Goal: Information Seeking & Learning: Find specific fact

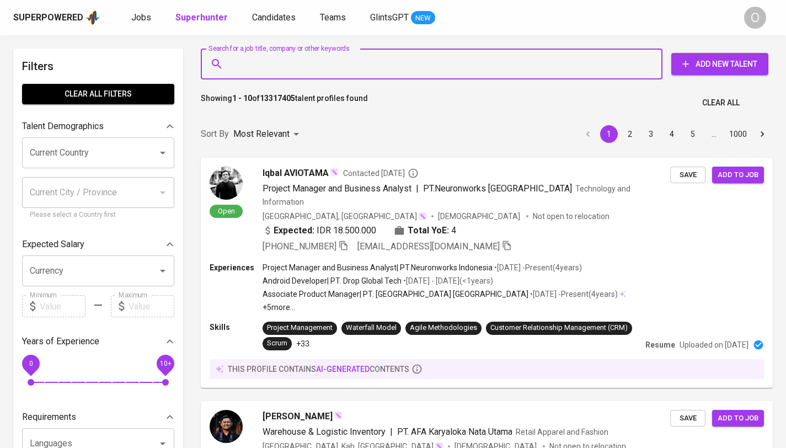
click at [486, 63] on input "Search for a job title, company or other keywords" at bounding box center [434, 64] width 413 height 21
paste input "ferina.hidayati@gmail.com"
type input "ferina.hidayati@gmail.com"
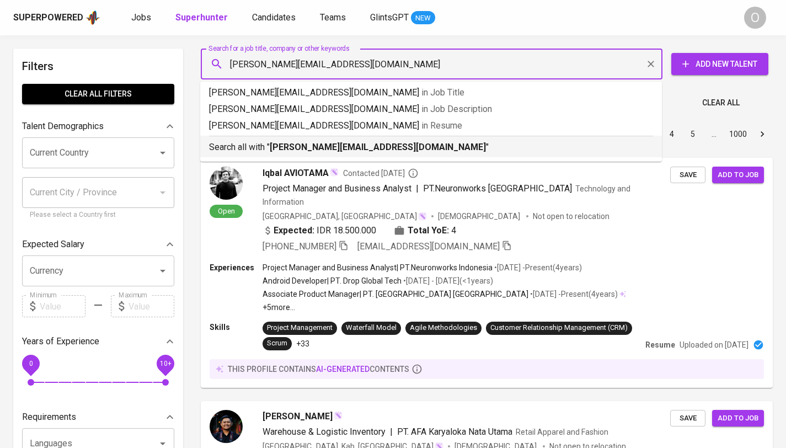
click at [282, 145] on b "ferina.hidayati@gmail.com" at bounding box center [378, 147] width 216 height 10
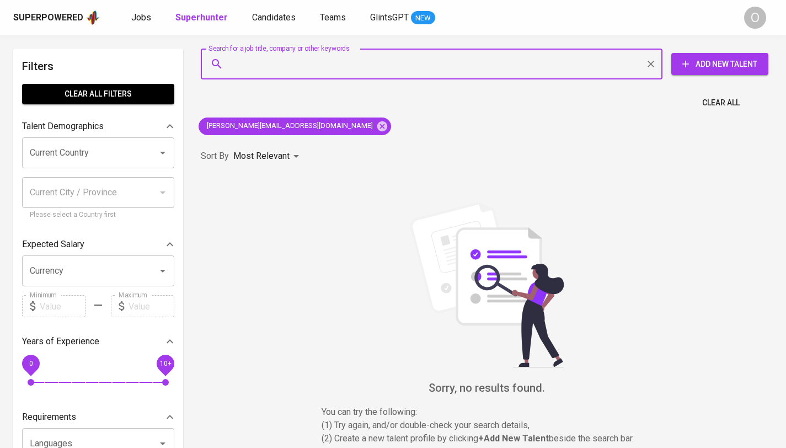
paste input "lady_feyhi@yahoo.co.id"
type input "lady_feyhi@yahoo.co.id"
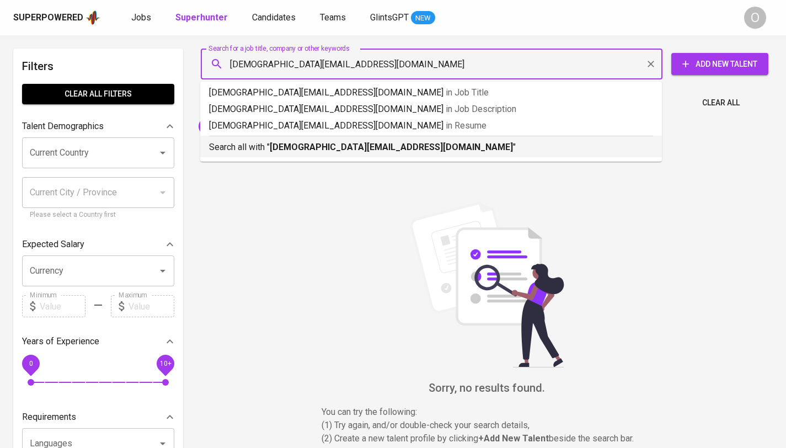
click at [221, 136] on div "Search all with " lady_feyhi@yahoo.co.id "" at bounding box center [431, 145] width 444 height 18
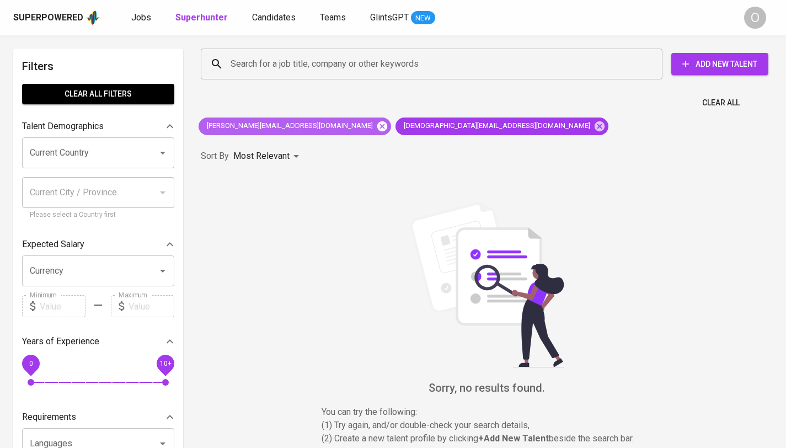
click at [377, 126] on icon at bounding box center [382, 126] width 10 height 10
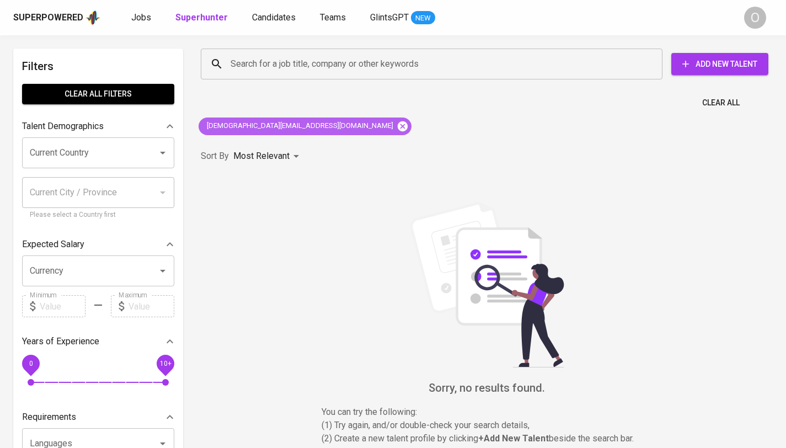
click at [398, 125] on icon at bounding box center [403, 126] width 10 height 10
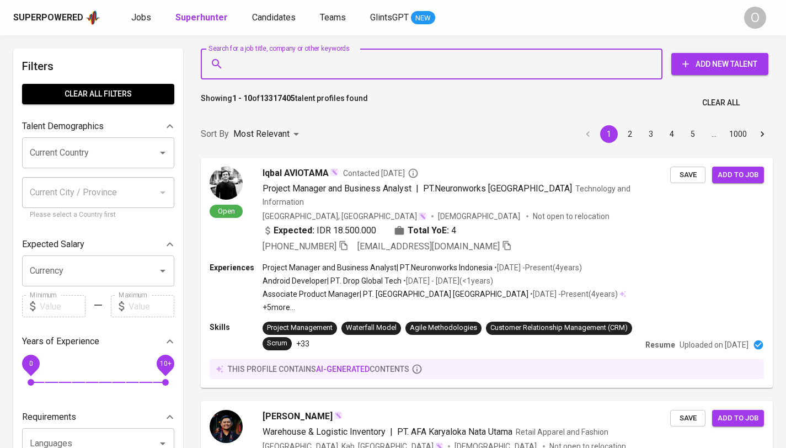
click at [372, 63] on input "Search for a job title, company or other keywords" at bounding box center [434, 64] width 413 height 21
paste input "jotun indonesia"
type input "jotun indonesia"
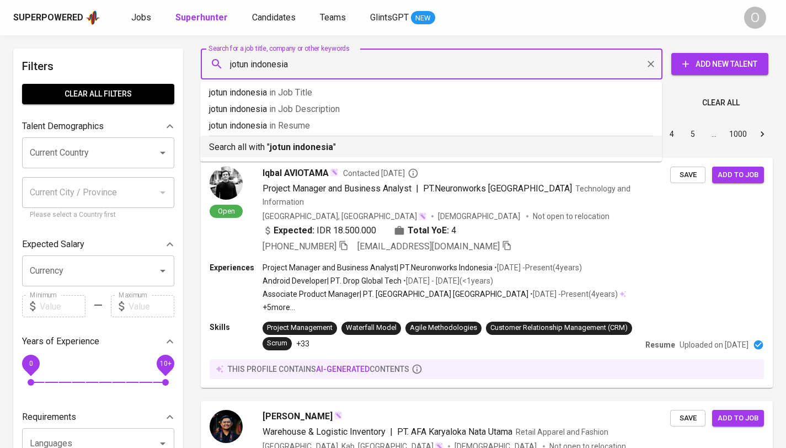
click at [269, 143] on p "Search all with " jotun indonesia "" at bounding box center [431, 147] width 444 height 13
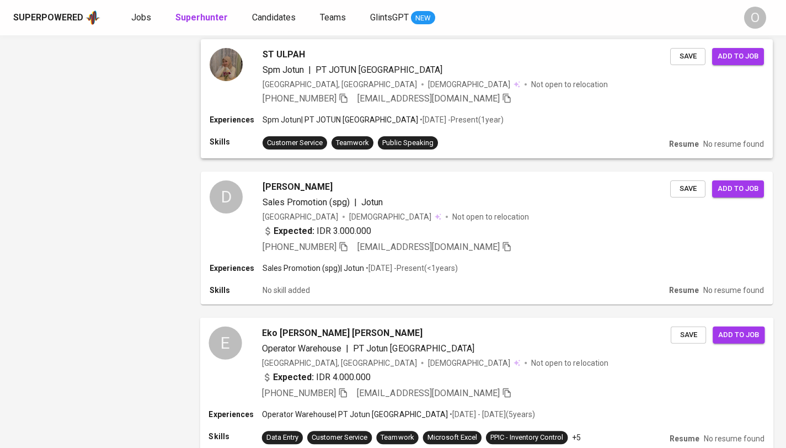
scroll to position [1473, 0]
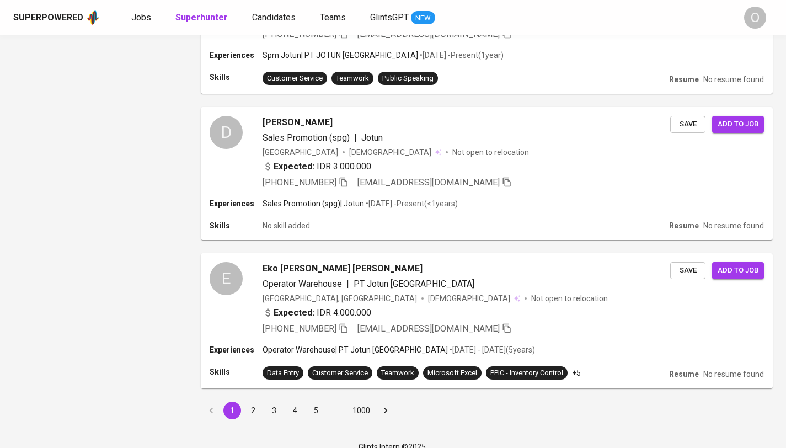
click at [249, 402] on button "2" at bounding box center [253, 411] width 18 height 18
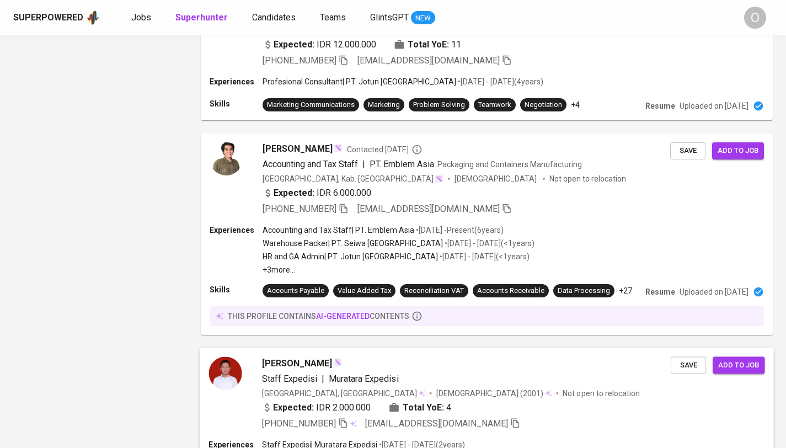
scroll to position [1632, 0]
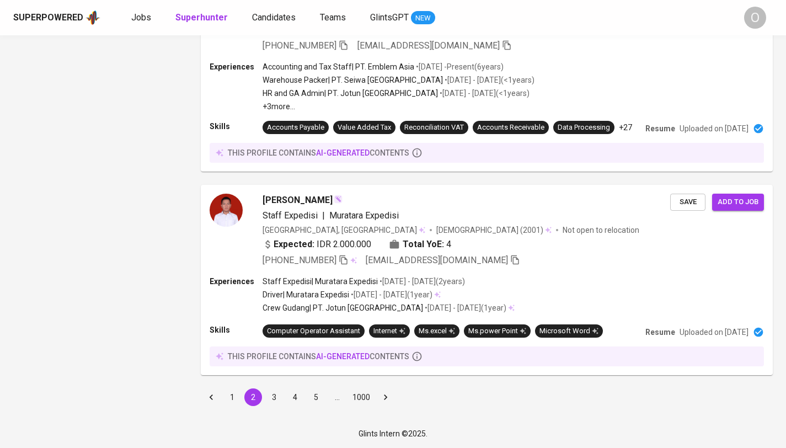
click at [276, 400] on button "3" at bounding box center [274, 397] width 18 height 18
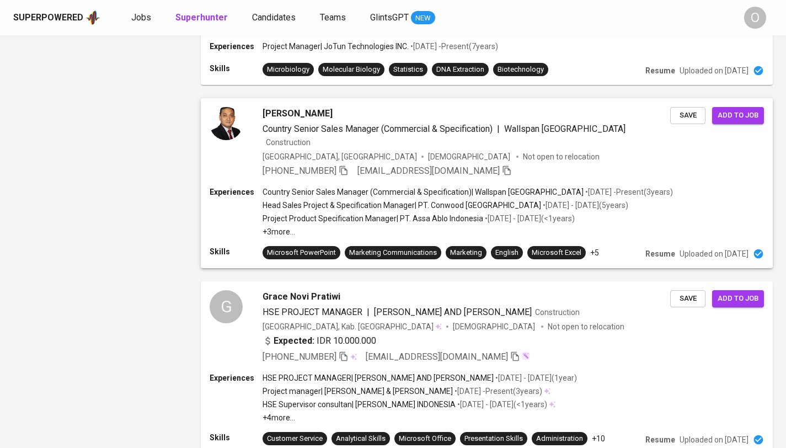
scroll to position [1718, 0]
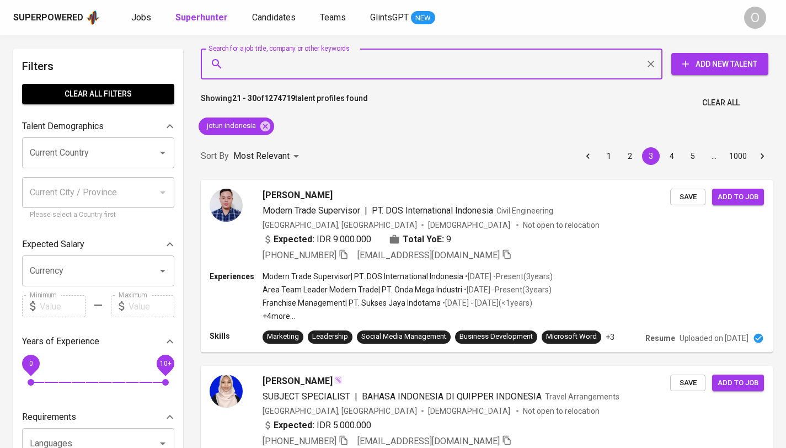
click at [366, 62] on input "Search for a job title, company or other keywords" at bounding box center [434, 64] width 413 height 21
paste input "[PERSON_NAME]"
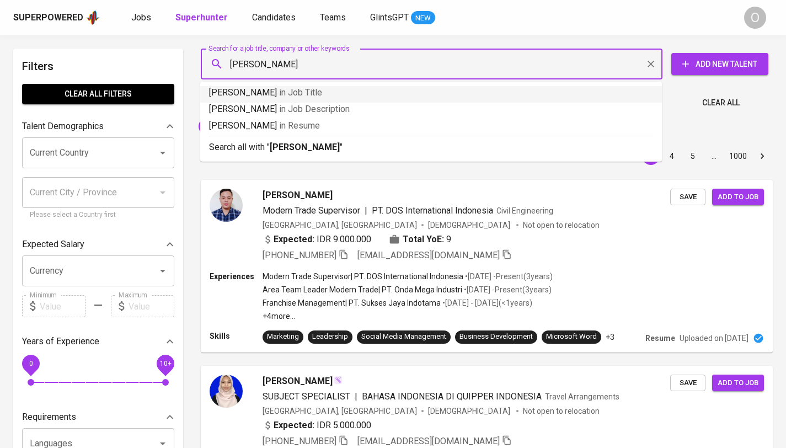
type input "[PERSON_NAME]"
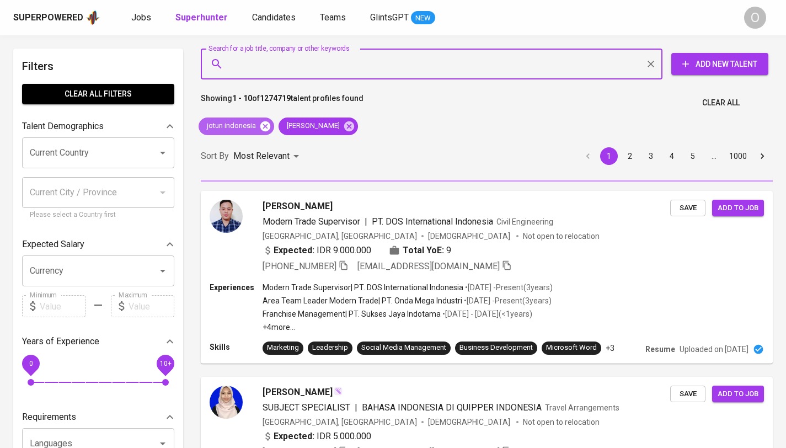
click at [265, 125] on icon at bounding box center [265, 126] width 10 height 10
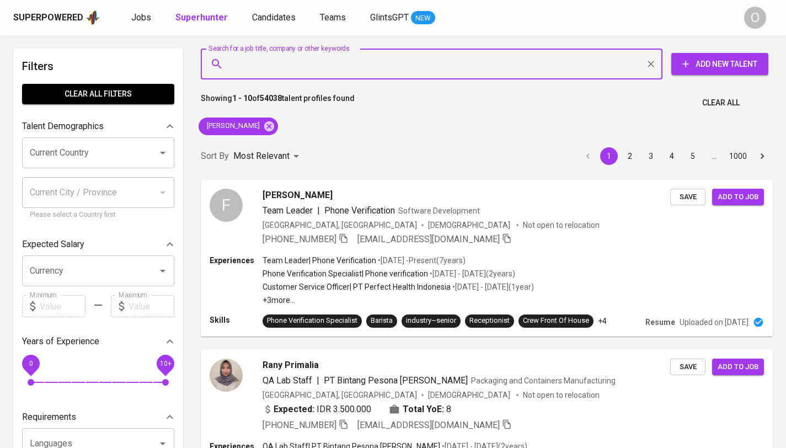
click at [288, 63] on input "Search for a job title, company or other keywords" at bounding box center [434, 64] width 413 height 21
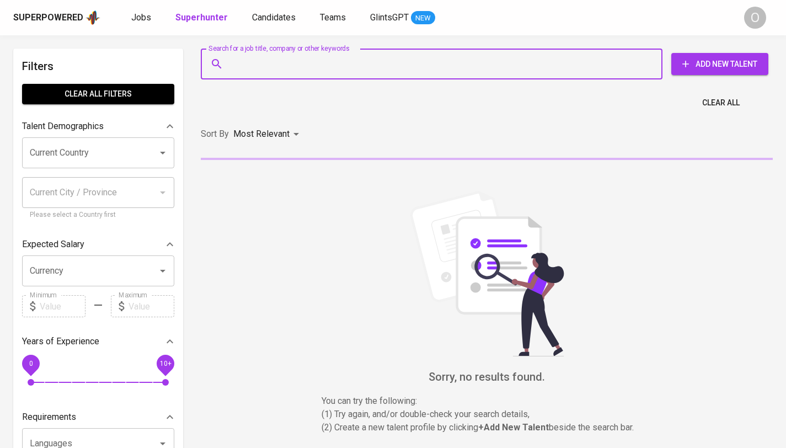
click at [315, 65] on input "Search for a job title, company or other keywords" at bounding box center [434, 64] width 413 height 21
paste input "Ferina Hidayati"
type input "Ferina Hidayati"
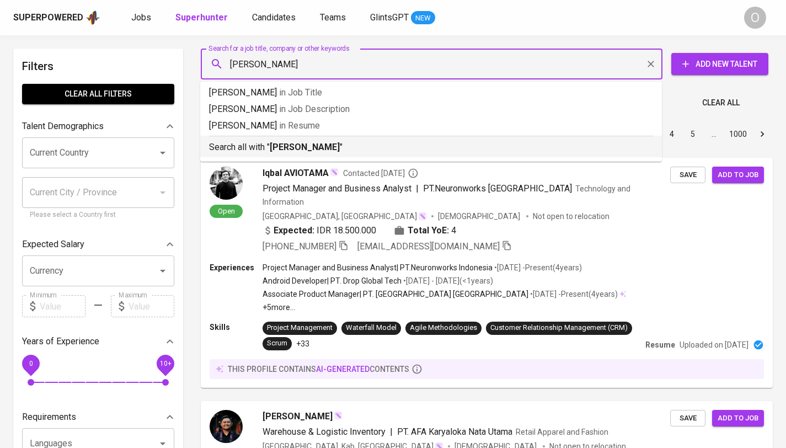
click at [263, 152] on p "Search all with " Ferina Hidayati "" at bounding box center [431, 147] width 444 height 13
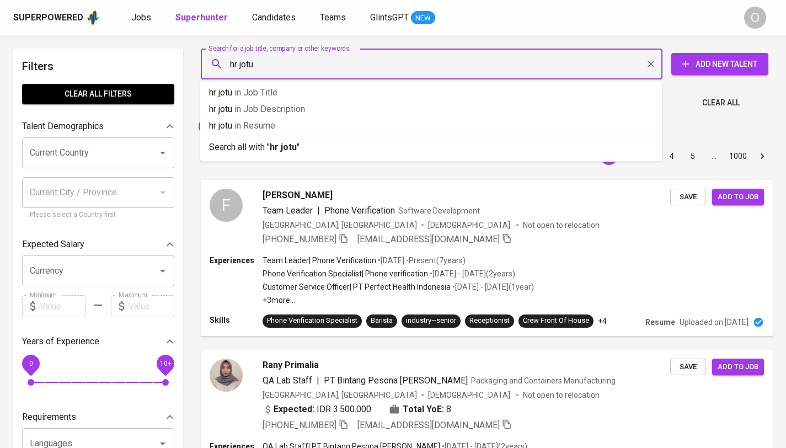
type input "hr jotun"
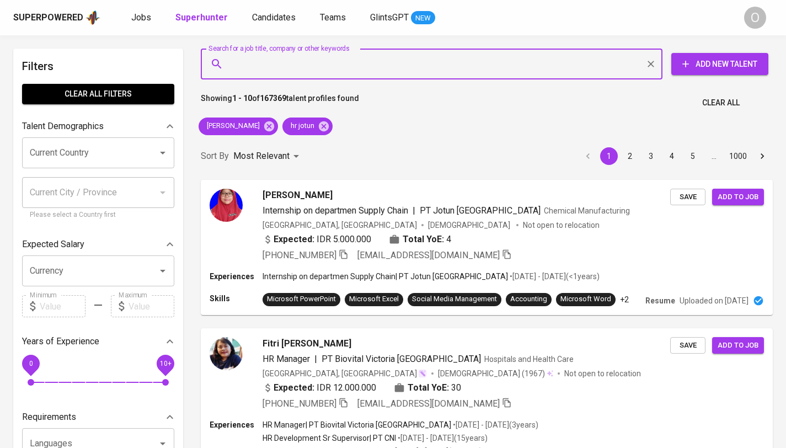
paste input "abdusssyuraih@gmail.com"
type input "abdusssyuraih@gmail.com"
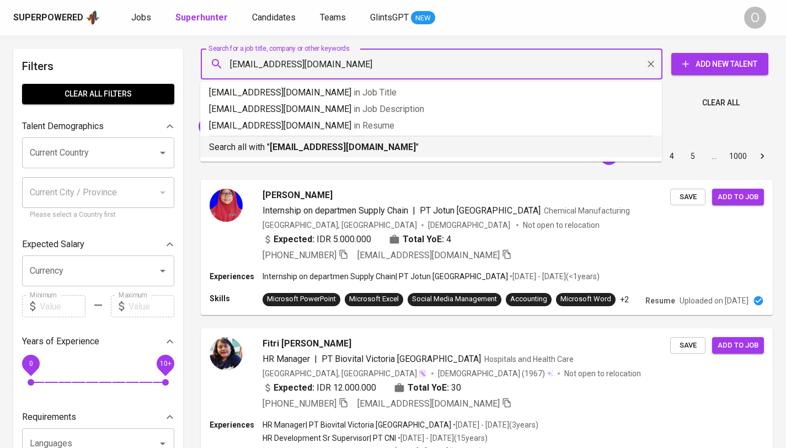
click at [265, 143] on p "Search all with " abdusssyuraih@gmail.com "" at bounding box center [431, 147] width 444 height 13
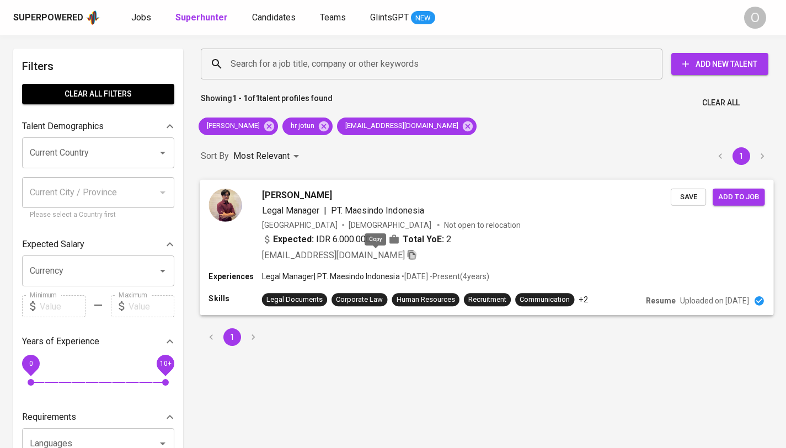
click at [407, 254] on icon "button" at bounding box center [412, 254] width 10 height 10
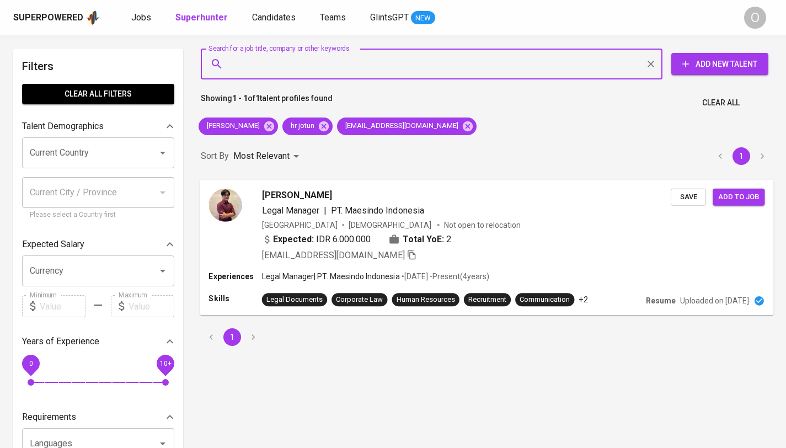
click at [390, 67] on input "Search for a job title, company or other keywords" at bounding box center [434, 64] width 413 height 21
paste input "Nina Widyasari"
type input "Nina Widyasari"
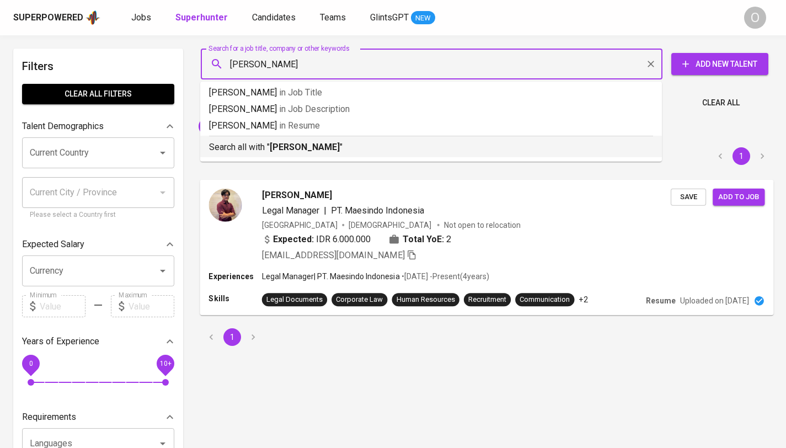
click at [303, 145] on b "Nina Widyasari" at bounding box center [305, 147] width 70 height 10
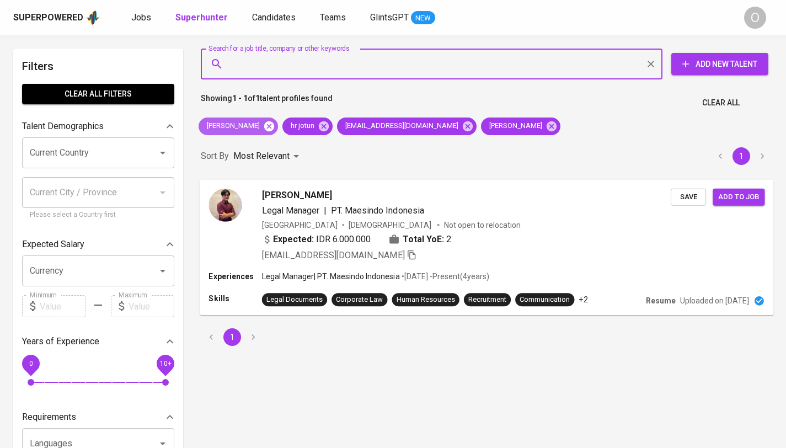
click at [264, 129] on icon at bounding box center [269, 126] width 10 height 10
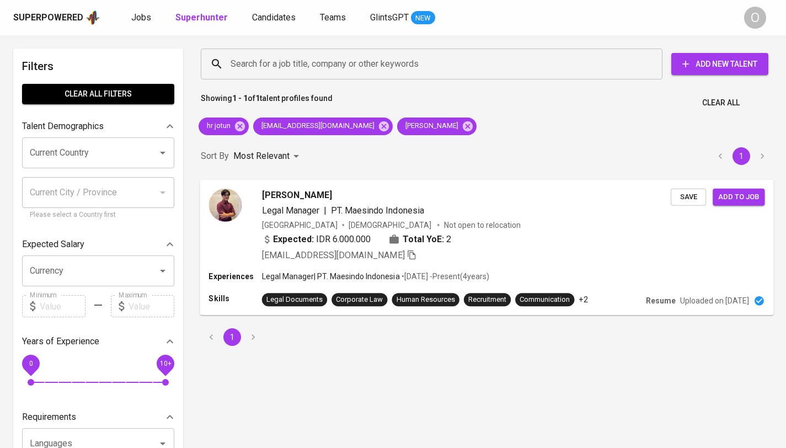
click at [249, 126] on div "hr jotun abdusssyuraih@gmail.com Nina Widyasari" at bounding box center [337, 126] width 287 height 26
click at [246, 126] on icon at bounding box center [240, 126] width 12 height 12
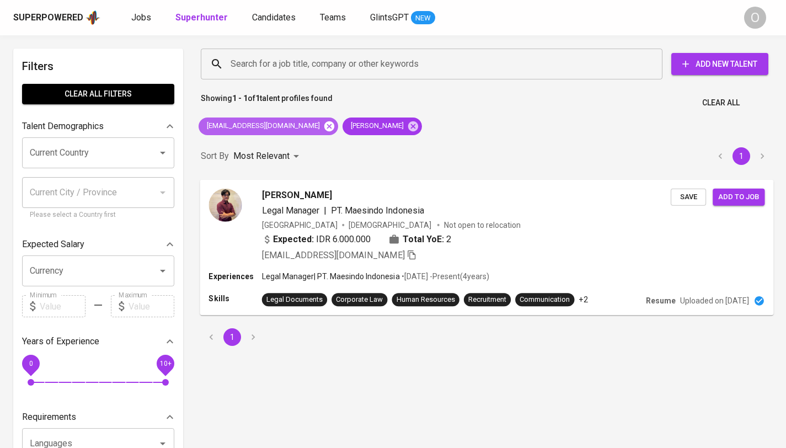
click at [323, 125] on icon at bounding box center [329, 126] width 12 height 12
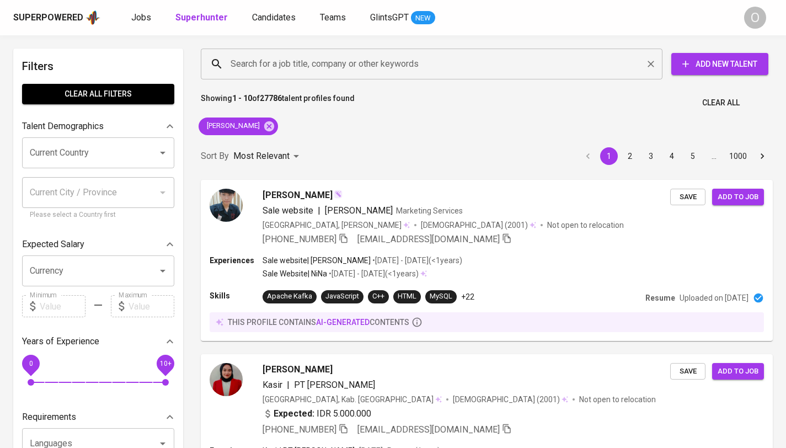
click at [259, 68] on input "Search for a job title, company or other keywords" at bounding box center [434, 64] width 413 height 21
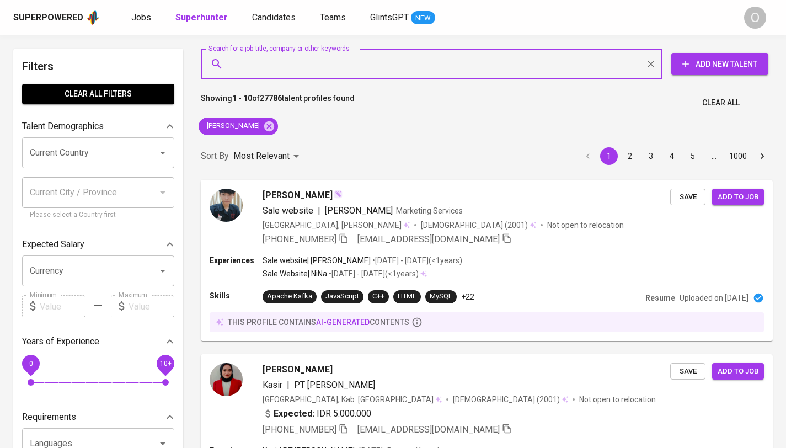
type input "v"
paste input "contact.muizalghiffari@yahoo.com"
type input "contact.muizalghiffari@yahoo.com"
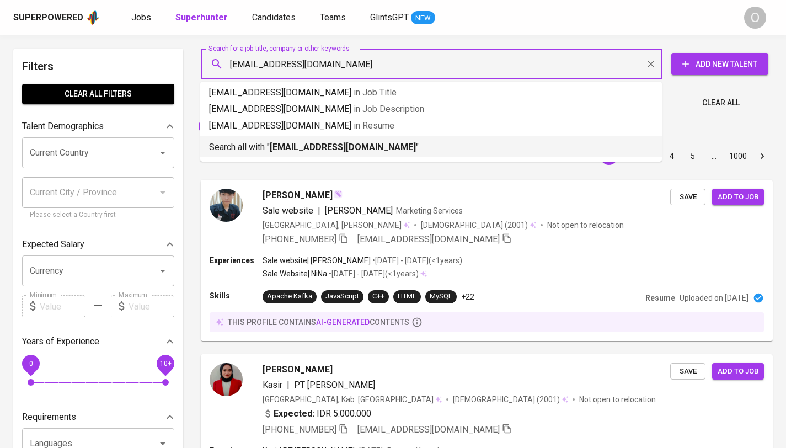
click at [340, 145] on b "contact.muizalghiffari@yahoo.com" at bounding box center [343, 147] width 146 height 10
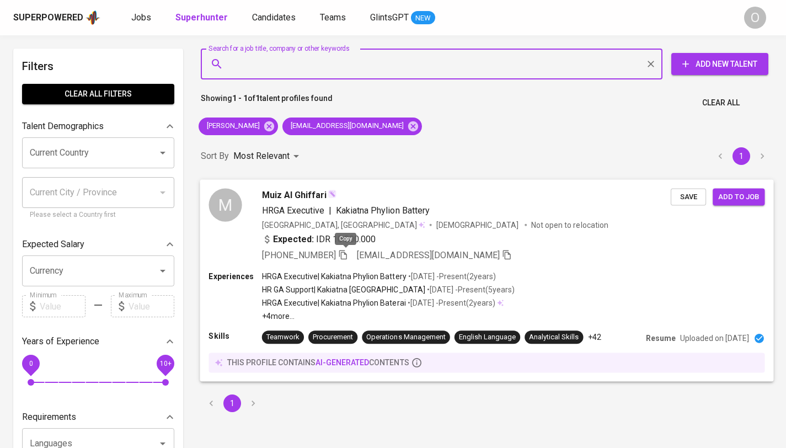
click at [344, 253] on icon "button" at bounding box center [343, 254] width 10 height 10
click at [241, 66] on input "Search for a job title, company or other keywords" at bounding box center [434, 64] width 413 height 21
paste input "Winn Gas"
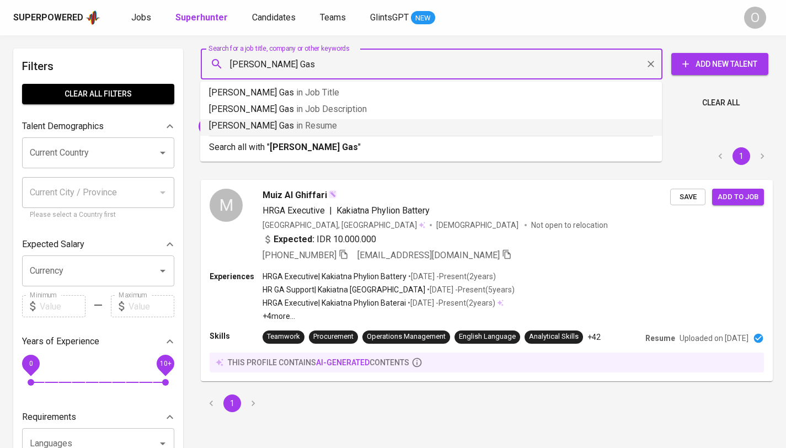
type input "Winn Gas"
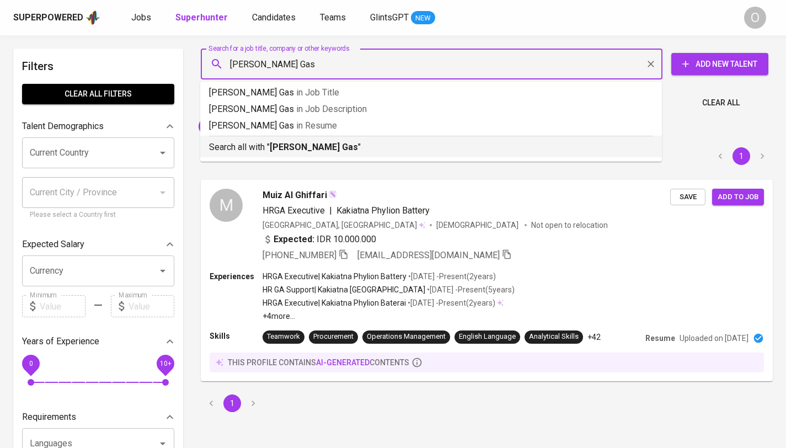
click at [255, 154] on li "Search all with " Winn Gas "" at bounding box center [431, 147] width 462 height 22
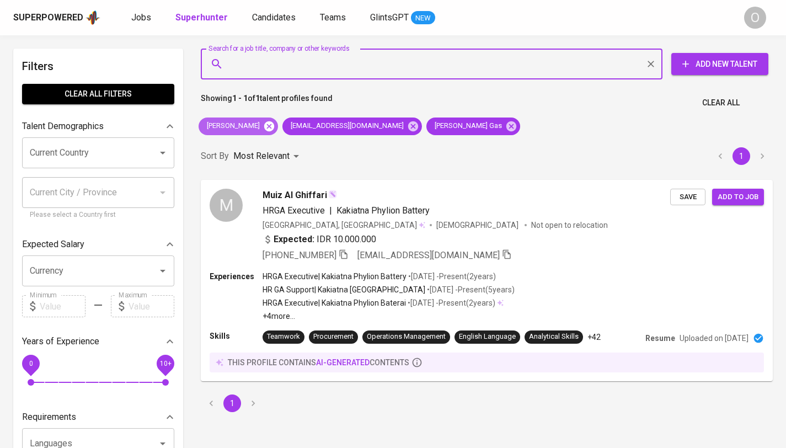
click at [267, 127] on icon at bounding box center [269, 126] width 10 height 10
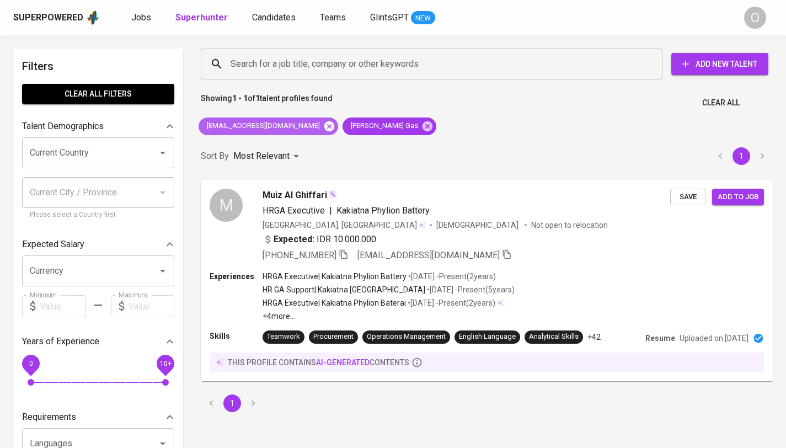
click at [332, 124] on icon at bounding box center [329, 126] width 10 height 10
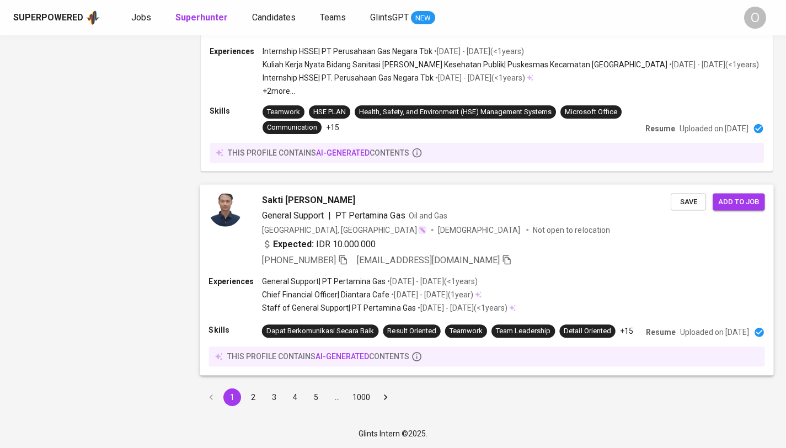
scroll to position [1812, 0]
click at [253, 397] on button "2" at bounding box center [253, 397] width 18 height 18
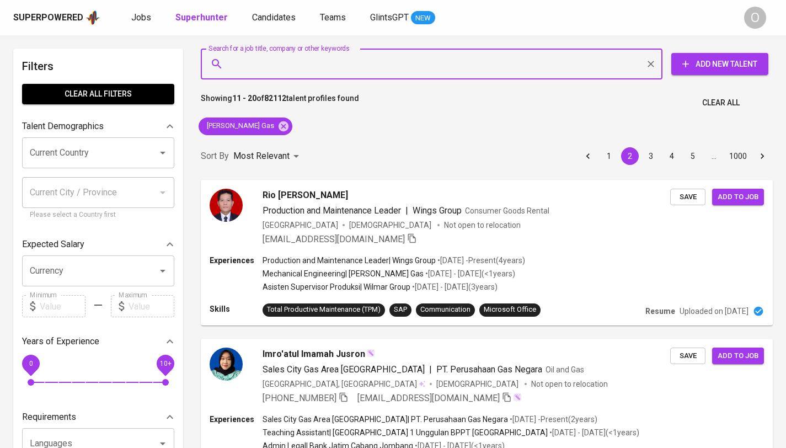
click at [313, 71] on input "Search for a job title, company or other keywords" at bounding box center [434, 64] width 413 height 21
paste input "bernadettetiur@gmail.com"
type input "bernadettetiur@gmail.com"
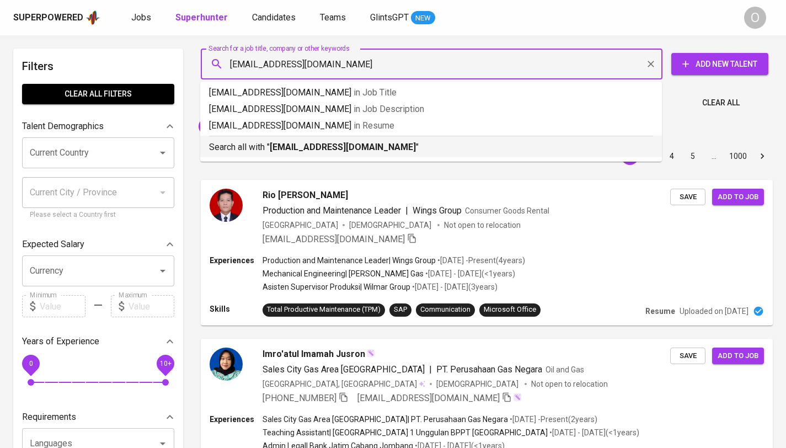
click at [289, 151] on b "bernadettetiur@gmail.com" at bounding box center [343, 147] width 146 height 10
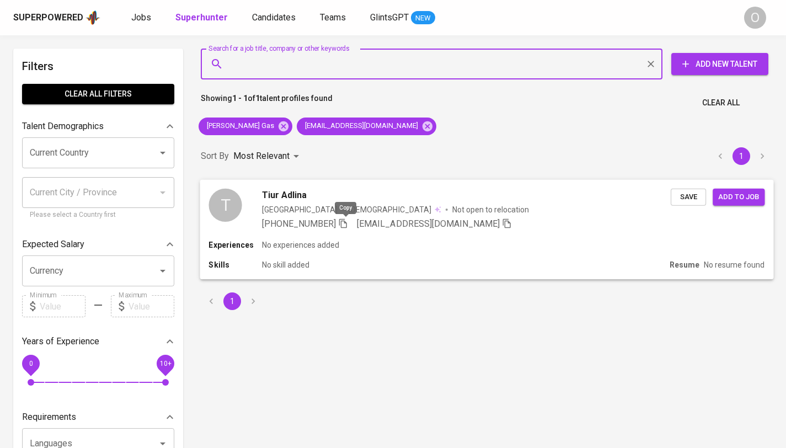
click at [344, 220] on icon "button" at bounding box center [343, 223] width 8 height 9
click at [357, 61] on input "Search for a job title, company or other keywords" at bounding box center [434, 64] width 413 height 21
paste input "ratnawati_anna@yahoo.com"
type input "ratnawati_anna@yahoo.com"
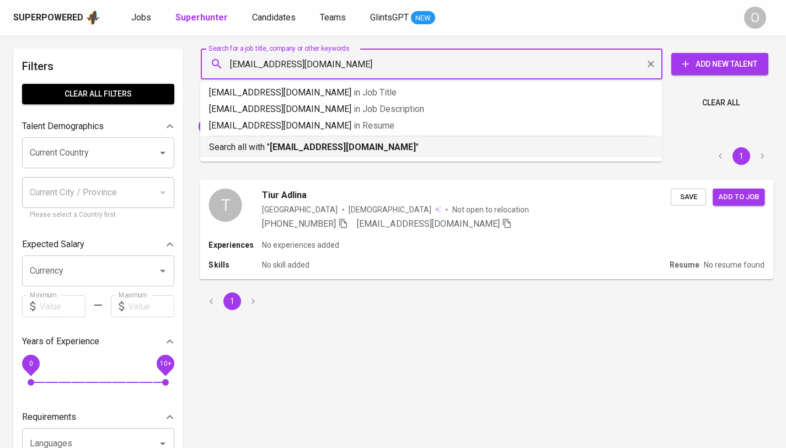
click at [318, 146] on b "ratnawati_anna@yahoo.com" at bounding box center [343, 147] width 146 height 10
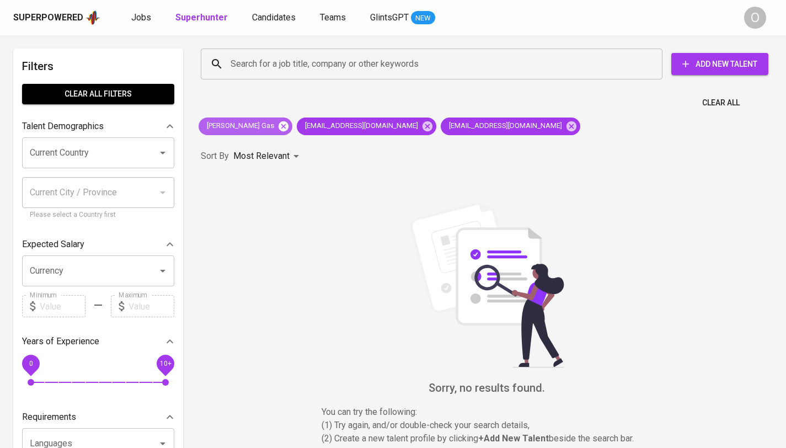
click at [278, 126] on icon at bounding box center [284, 126] width 12 height 12
click at [324, 126] on icon at bounding box center [329, 126] width 10 height 10
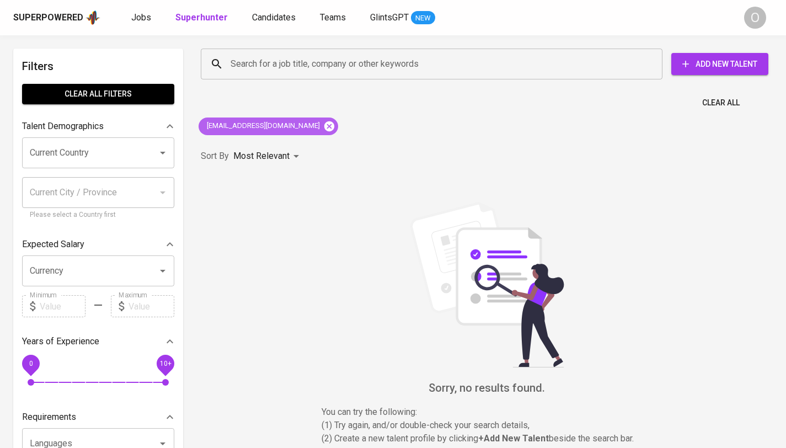
click at [324, 125] on icon at bounding box center [329, 126] width 10 height 10
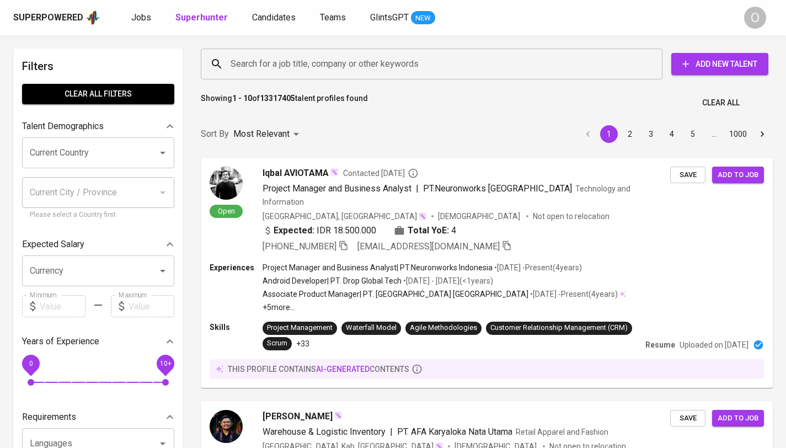
click at [346, 67] on input "Search for a job title, company or other keywords" at bounding box center [434, 64] width 413 height 21
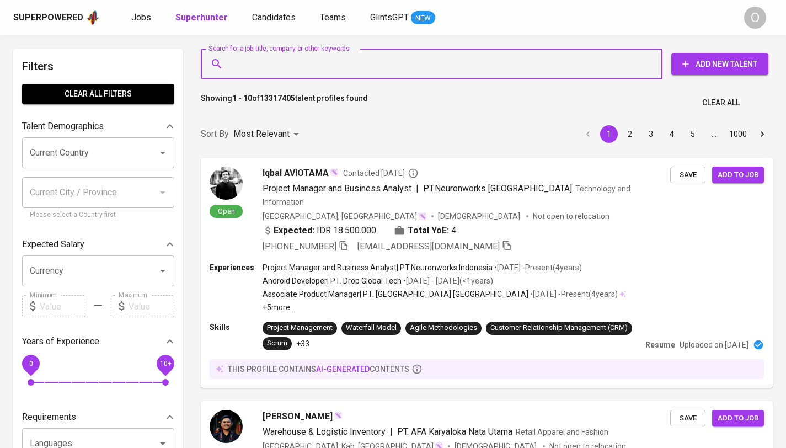
paste input "[EMAIL_ADDRESS][DOMAIN_NAME]"
type input "[EMAIL_ADDRESS][DOMAIN_NAME]"
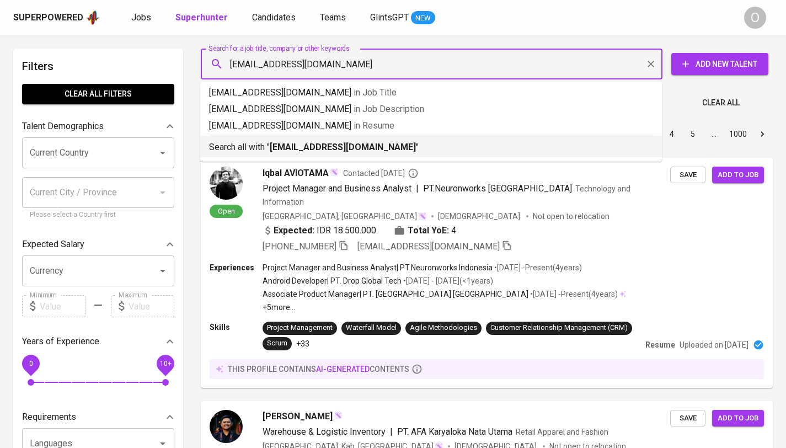
click at [303, 146] on b "[EMAIL_ADDRESS][DOMAIN_NAME]" at bounding box center [343, 147] width 146 height 10
